Goal: Task Accomplishment & Management: Complete application form

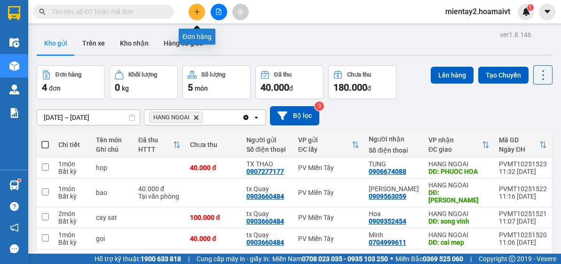
click at [195, 12] on icon "plus" at bounding box center [197, 11] width 7 height 7
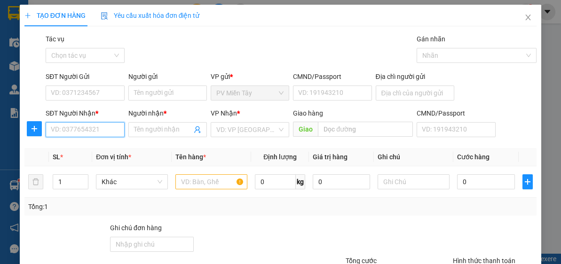
click at [80, 130] on input "SĐT Người Nhận *" at bounding box center [85, 129] width 78 height 15
type input "0768295589"
click at [86, 149] on div "0768295589 - thang" at bounding box center [84, 148] width 66 height 10
type input "0908368312 Bieu"
type input "thang"
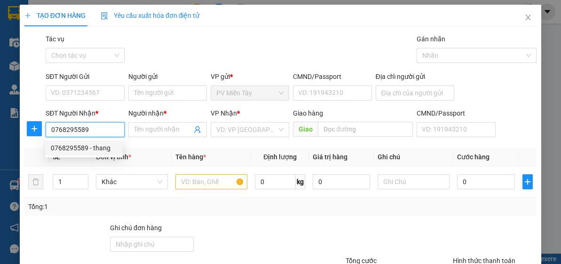
type input "phu my"
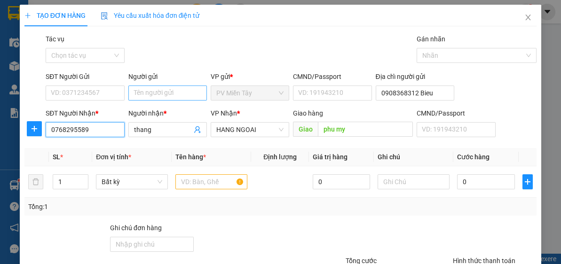
type input "0768295589"
click at [147, 92] on input "Người gửi" at bounding box center [167, 93] width 78 height 15
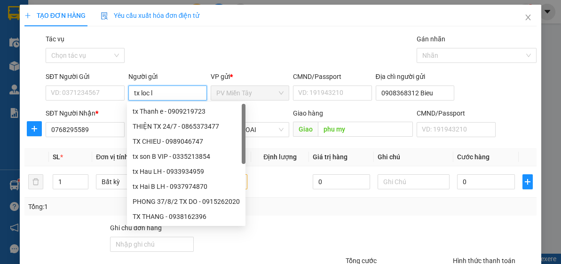
type input "tx loc lh"
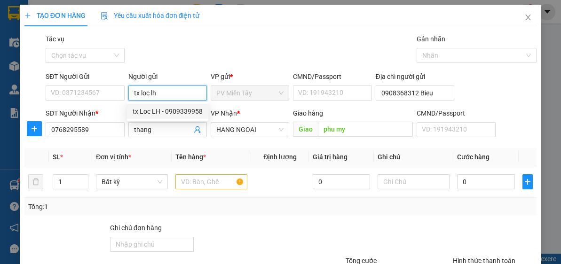
click at [184, 110] on div "tx Loc LH - 0909339958" at bounding box center [168, 111] width 70 height 10
type input "0909339958"
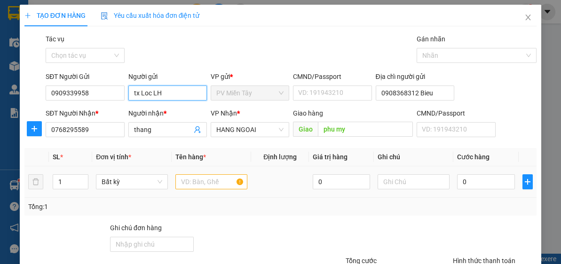
type input "tx Loc LH"
click at [198, 182] on input "text" at bounding box center [211, 181] width 72 height 15
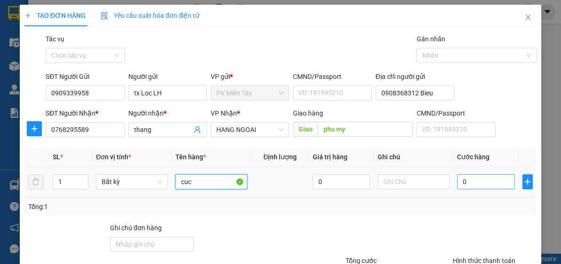
type input "cuc"
click at [479, 187] on input "0" at bounding box center [485, 181] width 57 height 15
type input "1"
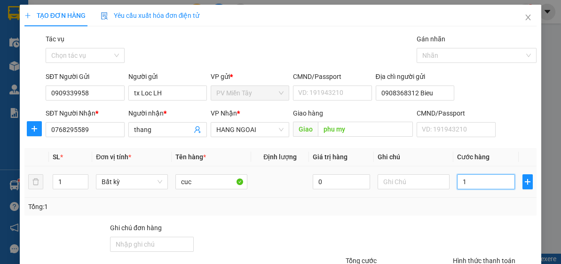
type input "10"
type input "100"
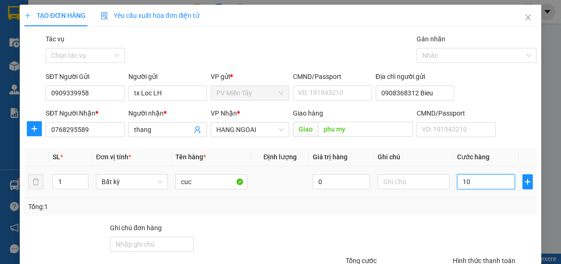
type input "100"
type input "100.000"
click at [461, 218] on div "Transit Pickup Surcharge Ids Transit Deliver Surcharge Ids Transit Deliver Surc…" at bounding box center [280, 182] width 512 height 296
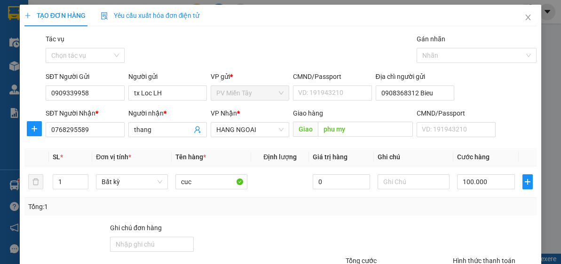
scroll to position [82, 0]
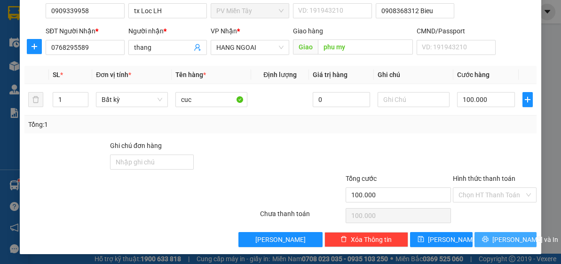
click at [502, 239] on span "[PERSON_NAME] và In" at bounding box center [525, 240] width 66 height 10
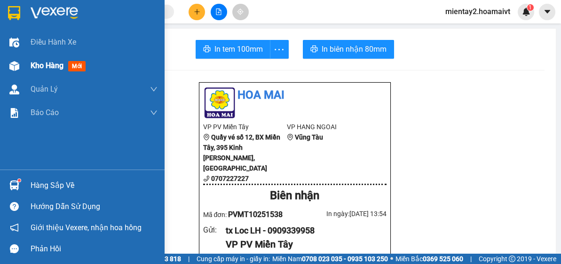
click at [42, 66] on span "Kho hàng" at bounding box center [47, 65] width 33 height 9
